Goal: Information Seeking & Learning: Compare options

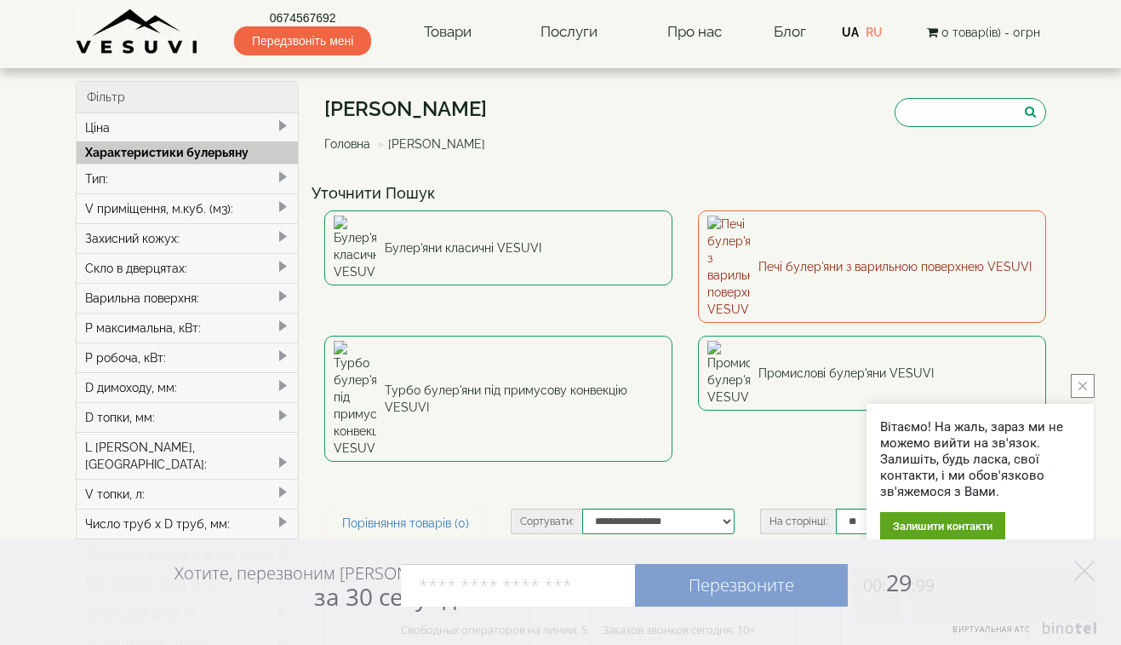
click at [764, 250] on link "Печі булер'яни з варильною поверхнею VESUVI" at bounding box center [872, 266] width 348 height 112
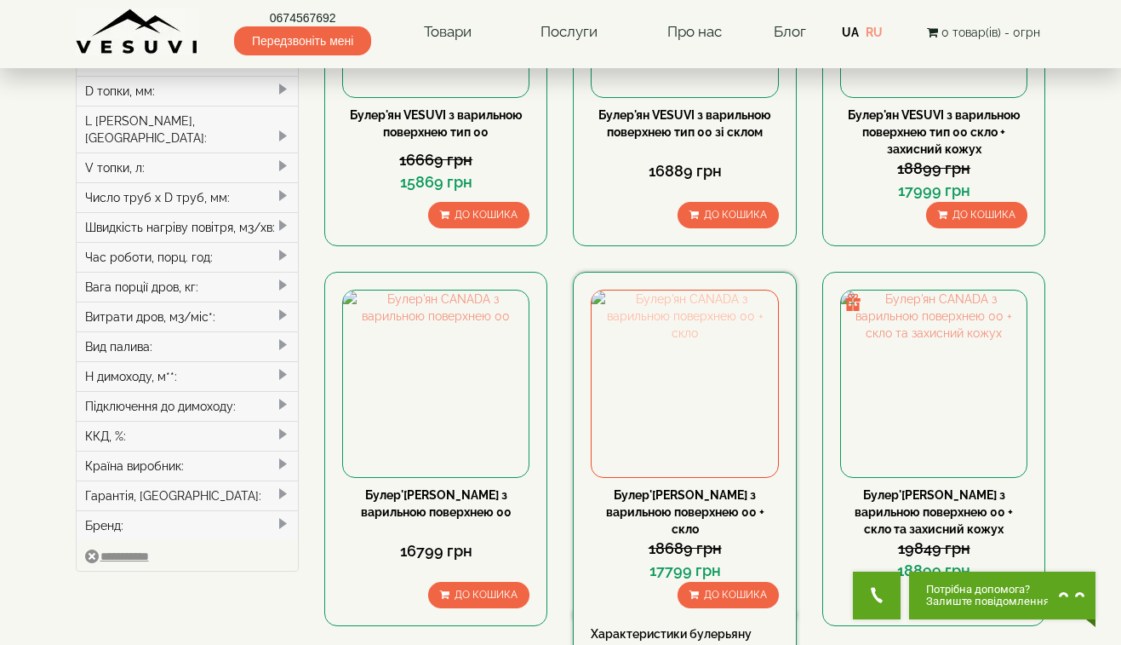
scroll to position [341, 0]
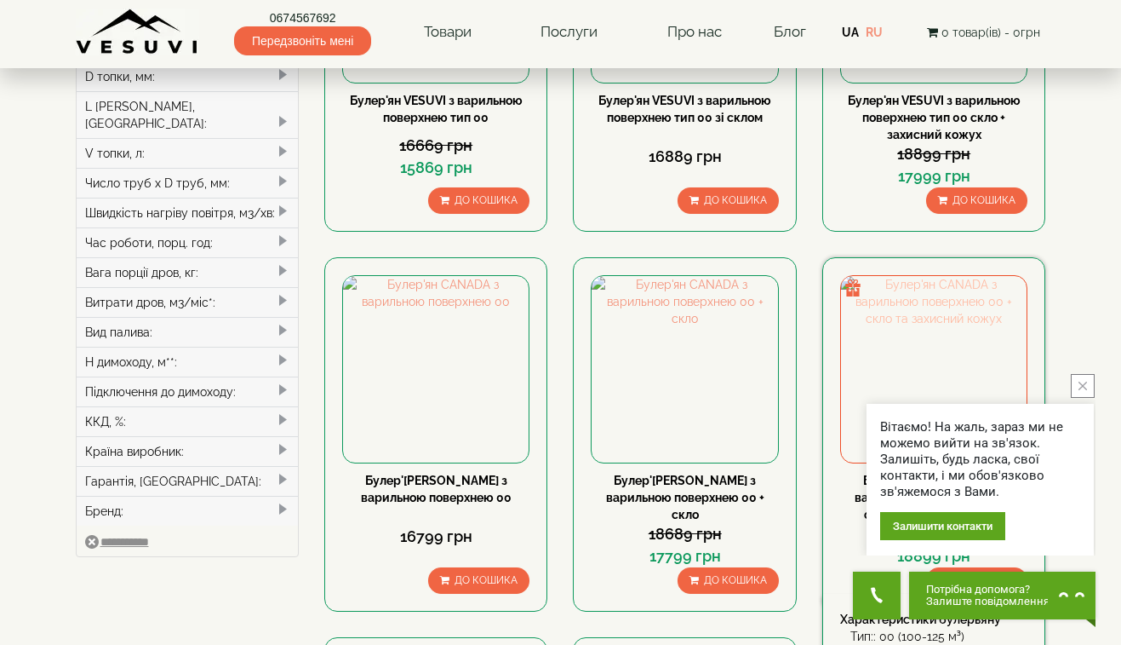
click at [892, 336] on img at bounding box center [934, 369] width 186 height 186
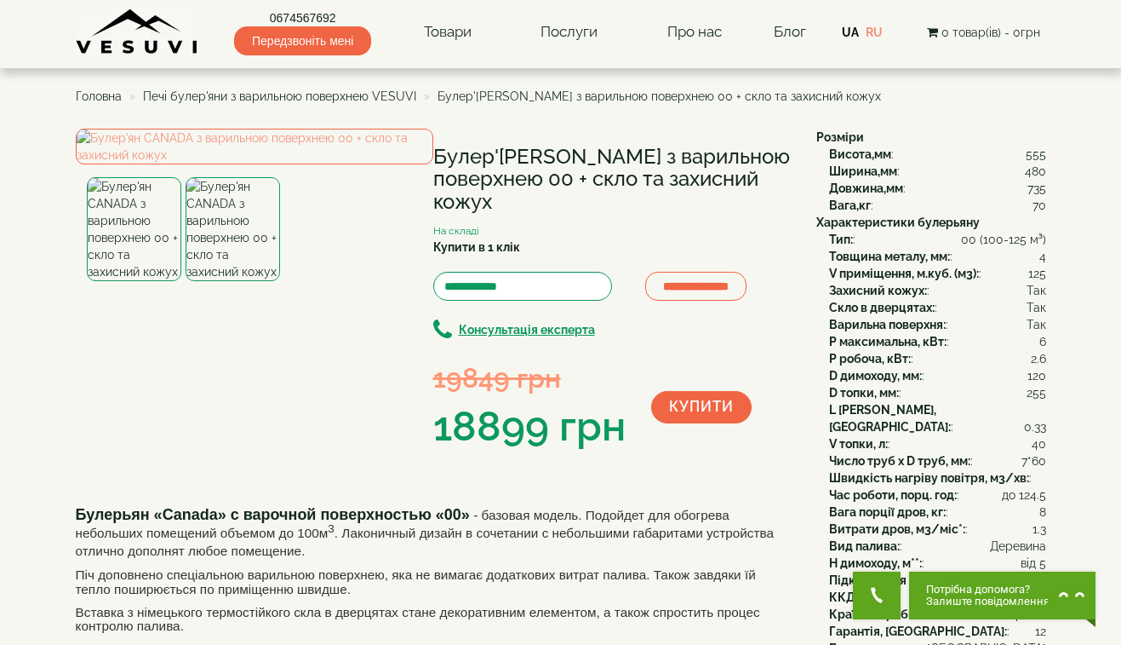
click at [215, 281] on img at bounding box center [233, 229] width 95 height 104
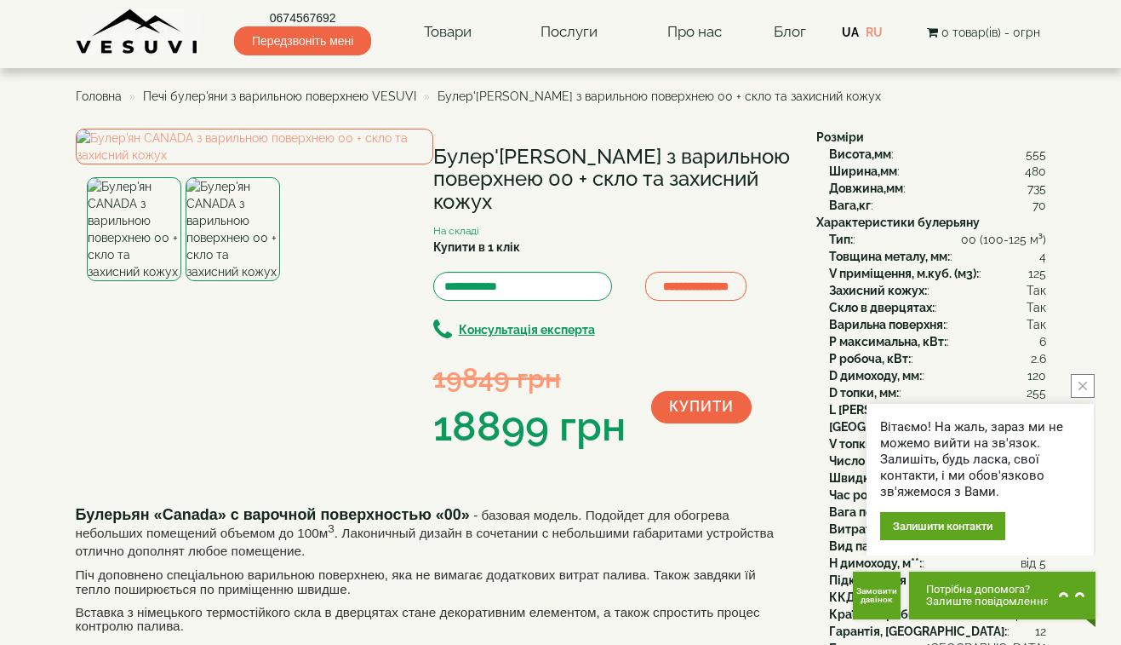
click at [145, 281] on img at bounding box center [134, 229] width 95 height 104
click at [209, 281] on img at bounding box center [233, 229] width 95 height 104
click at [326, 164] on img at bounding box center [255, 147] width 358 height 36
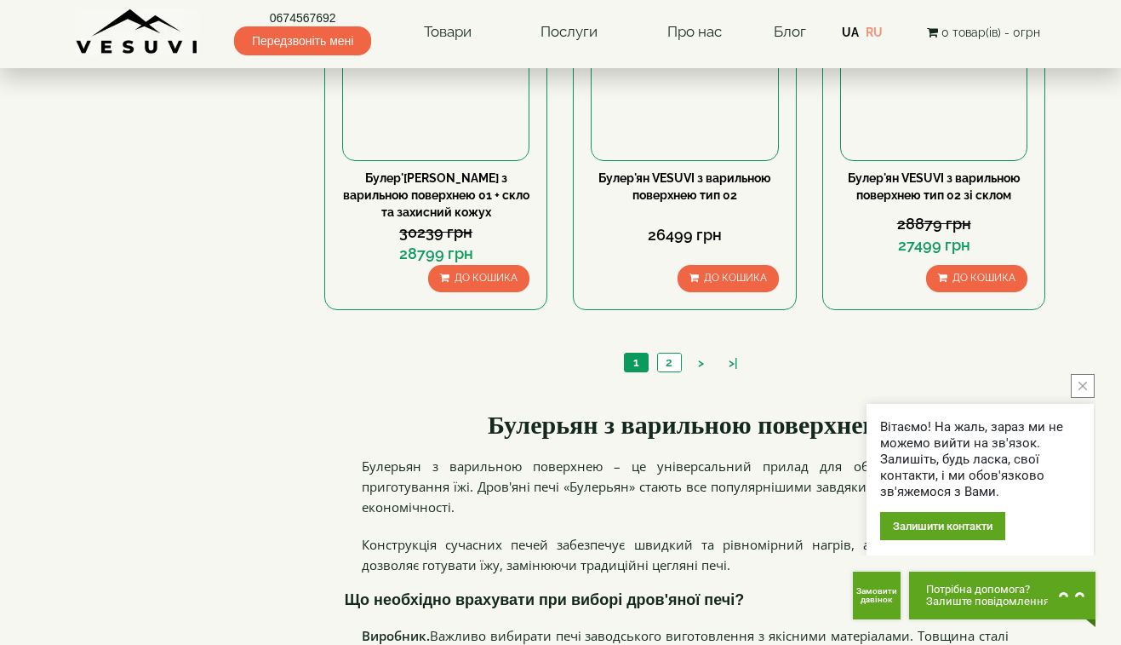
scroll to position [1788, 0]
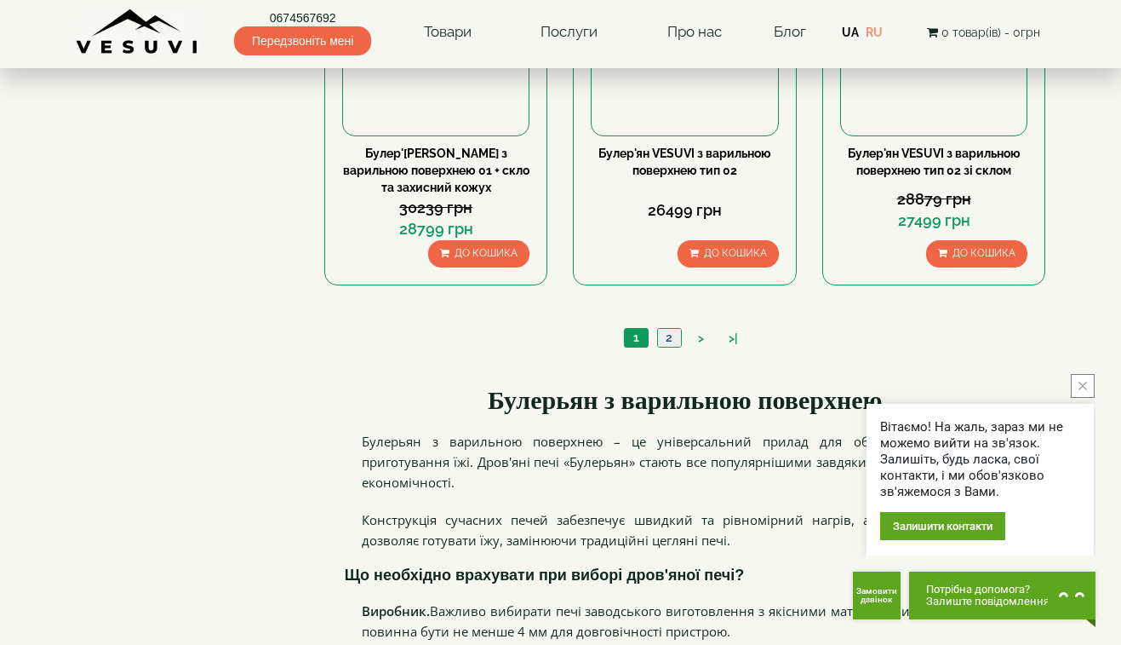
click at [668, 341] on link "2" at bounding box center [669, 338] width 24 height 18
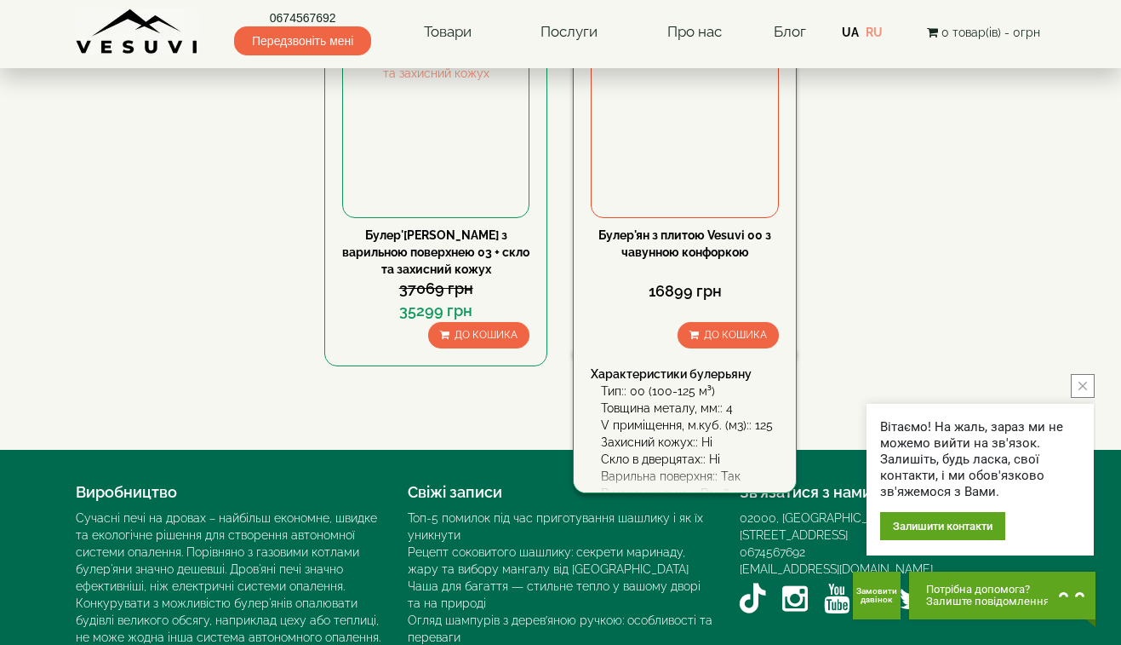
scroll to position [1362, 0]
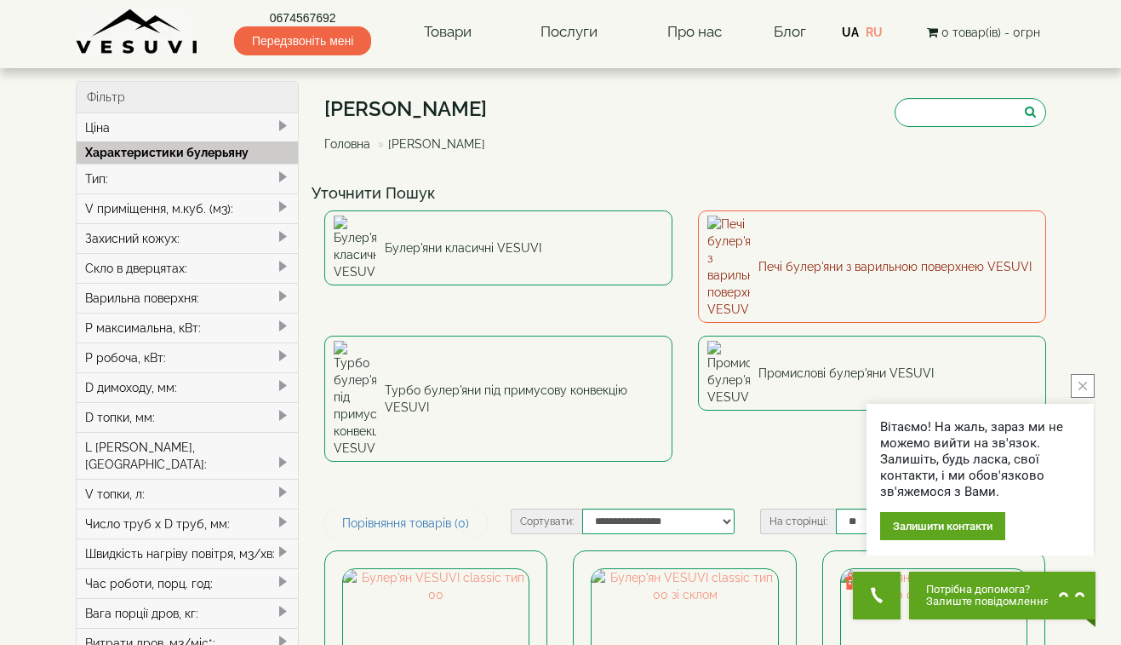
click at [737, 239] on img at bounding box center [729, 266] width 43 height 102
click at [725, 241] on img at bounding box center [729, 266] width 43 height 102
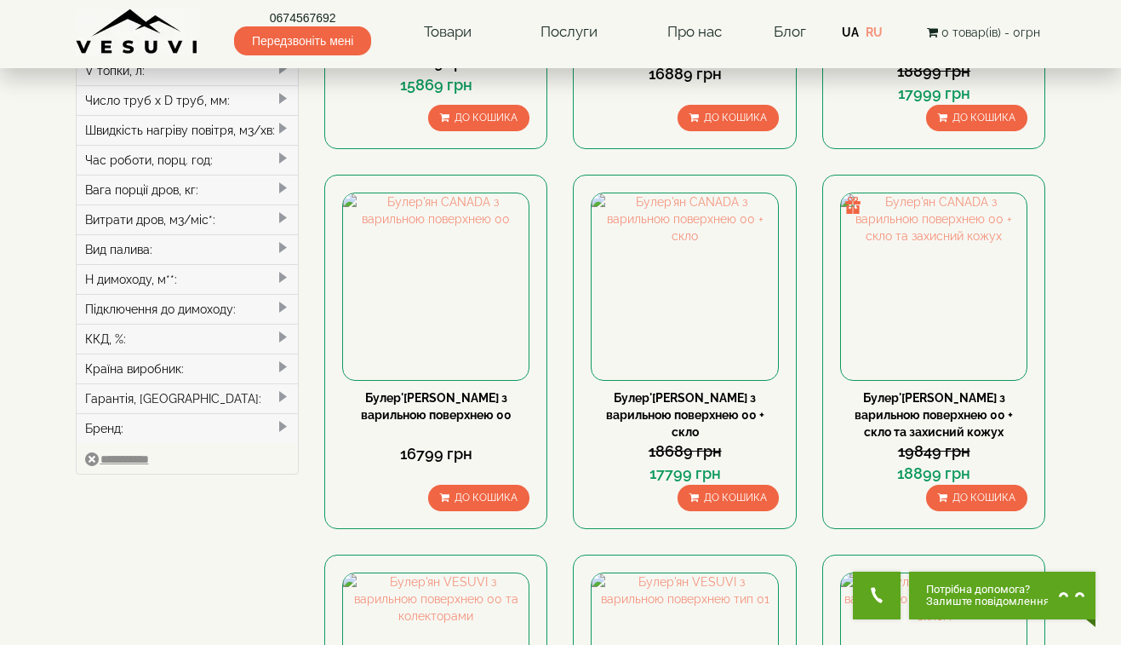
scroll to position [426, 0]
